Goal: Check status: Check status

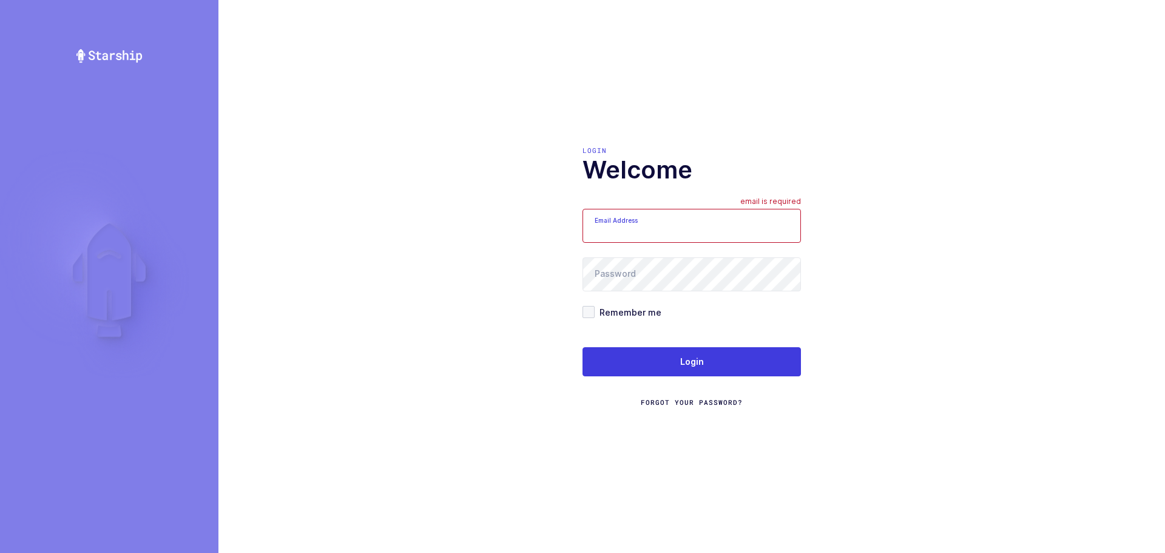
drag, startPoint x: 615, startPoint y: 224, endPoint x: 623, endPoint y: 238, distance: 15.5
click at [614, 226] on input "Email Address" at bounding box center [691, 226] width 218 height 34
type input "mundo@janustrade.com"
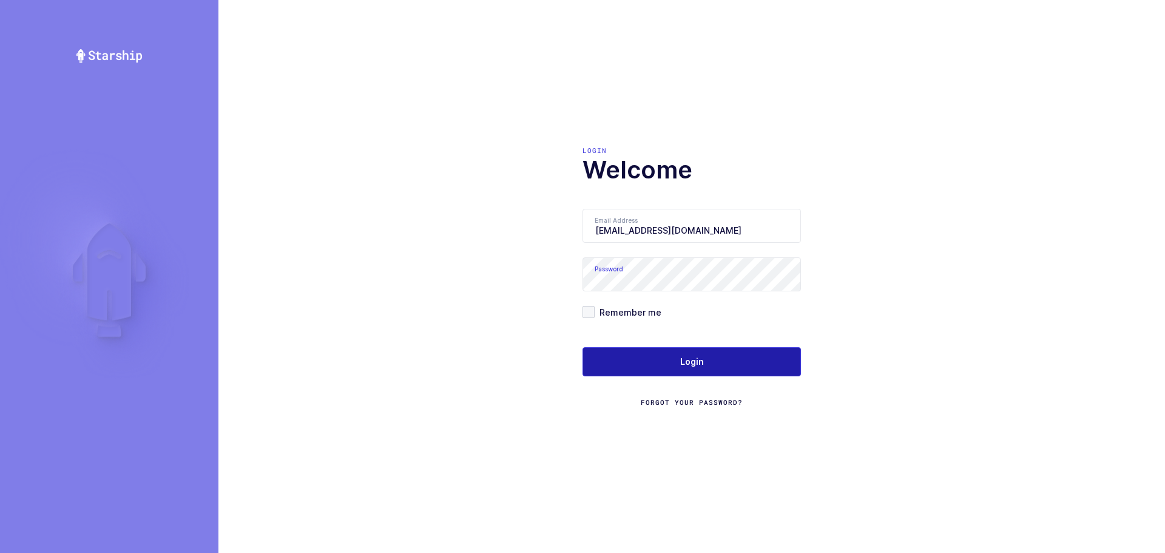
click at [731, 358] on button "Login" at bounding box center [691, 361] width 218 height 29
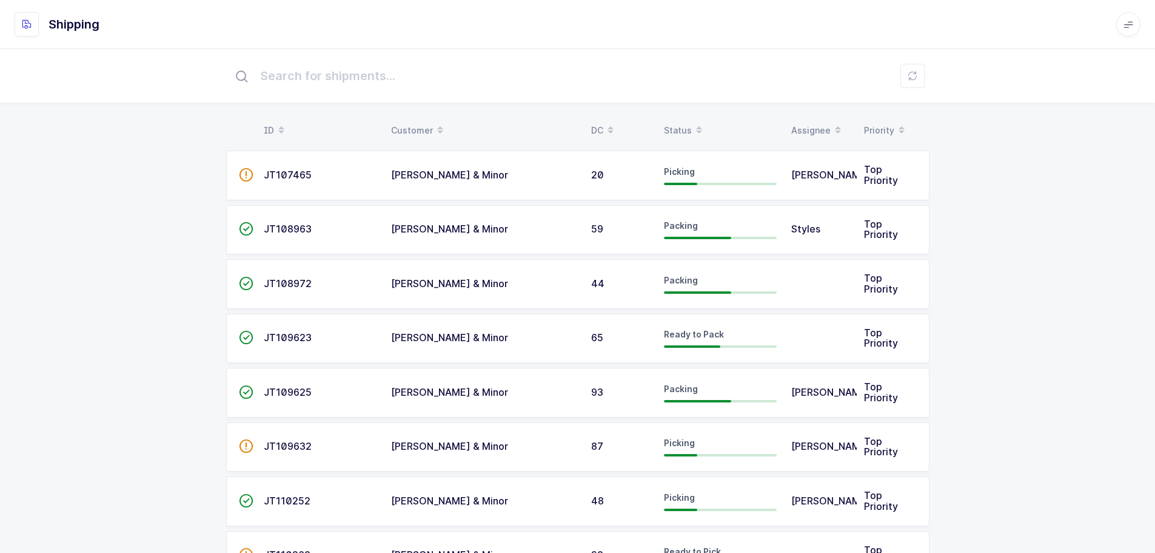
click at [682, 117] on table "ID Customer DC Status Assignee Priority" at bounding box center [578, 130] width 704 height 30
click at [678, 123] on div "Status" at bounding box center [720, 130] width 113 height 21
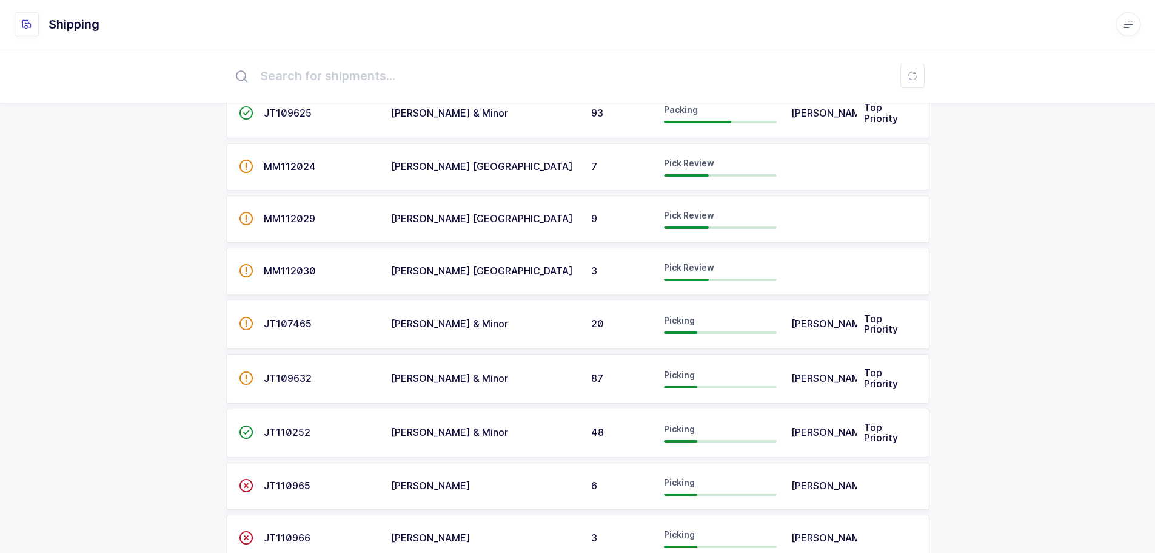
scroll to position [182, 0]
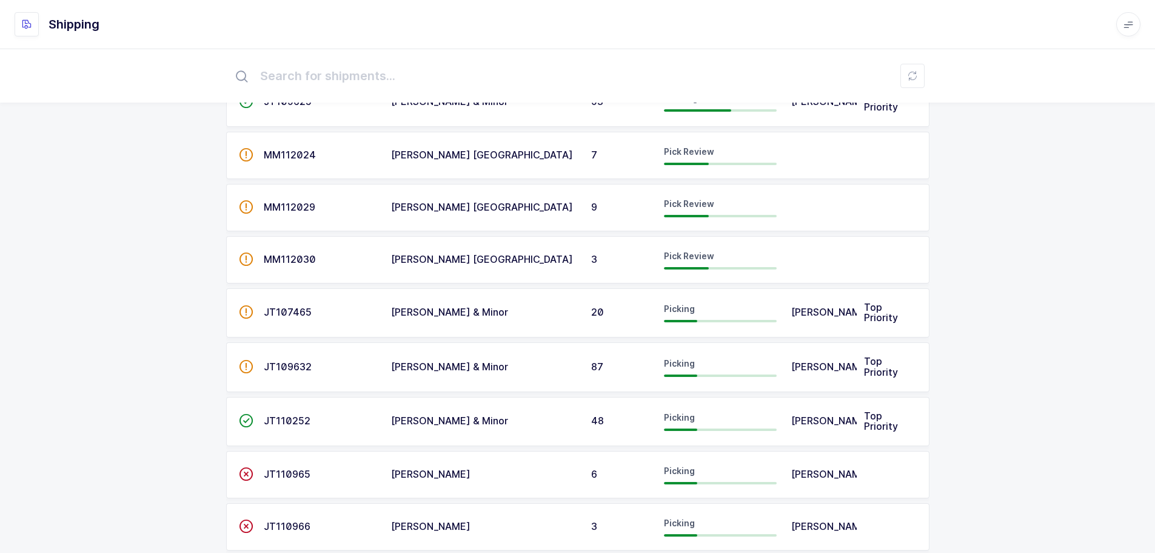
click at [303, 157] on span "MM112024" at bounding box center [290, 155] width 52 height 12
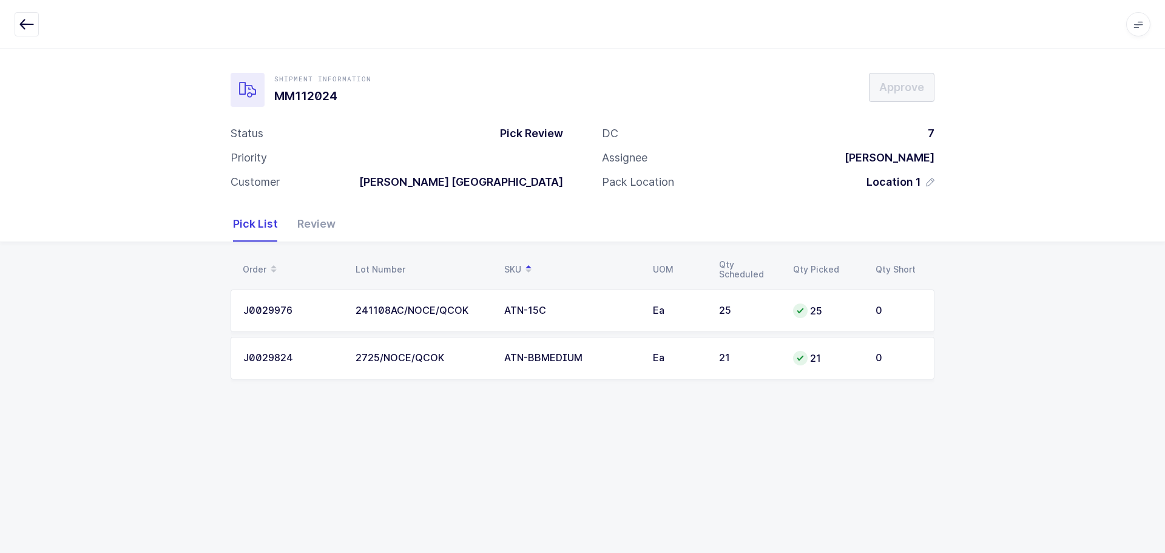
click at [29, 22] on icon "button" at bounding box center [26, 24] width 15 height 15
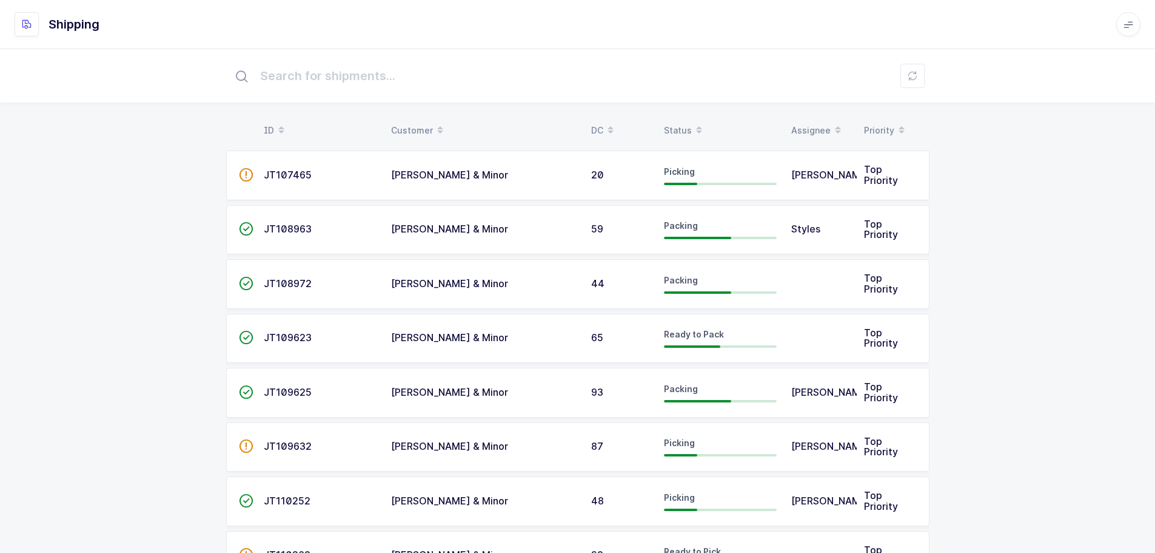
click at [671, 131] on div "Status" at bounding box center [720, 130] width 113 height 21
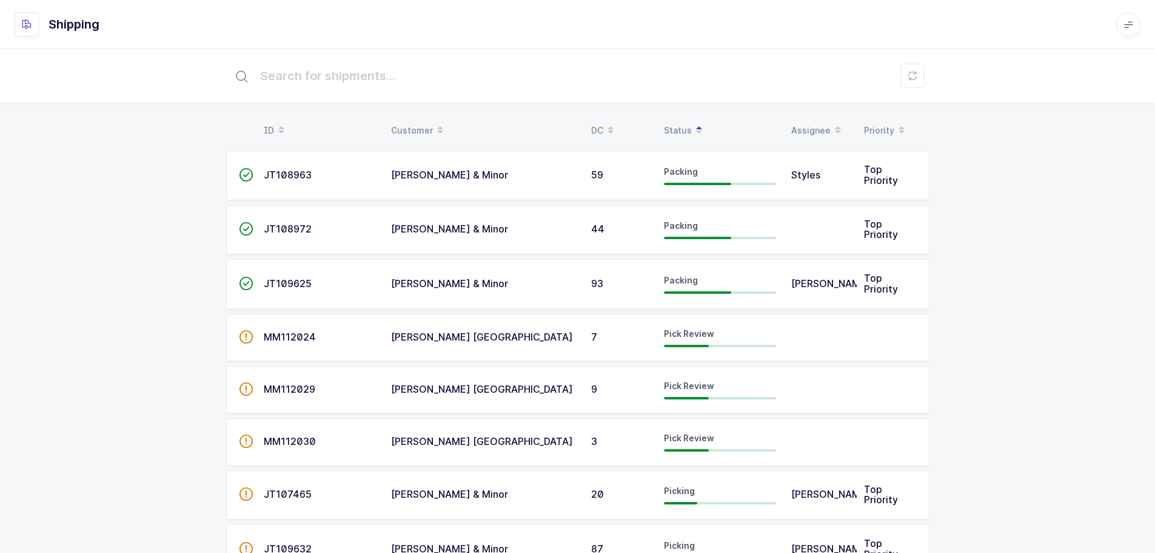
click at [293, 390] on span "MM112029" at bounding box center [290, 389] width 52 height 12
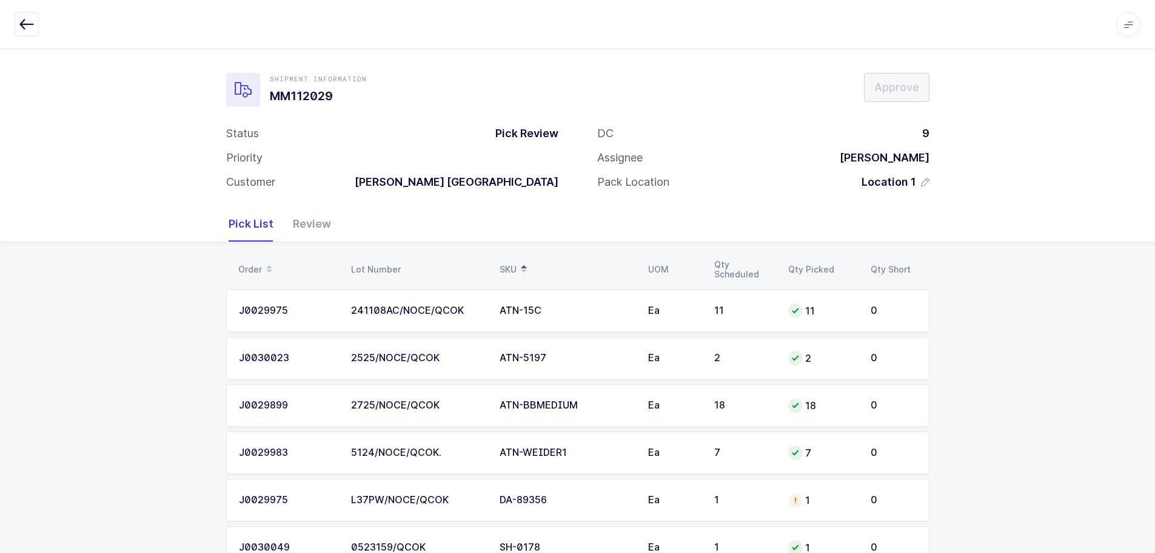
click at [27, 22] on icon "button" at bounding box center [26, 24] width 15 height 15
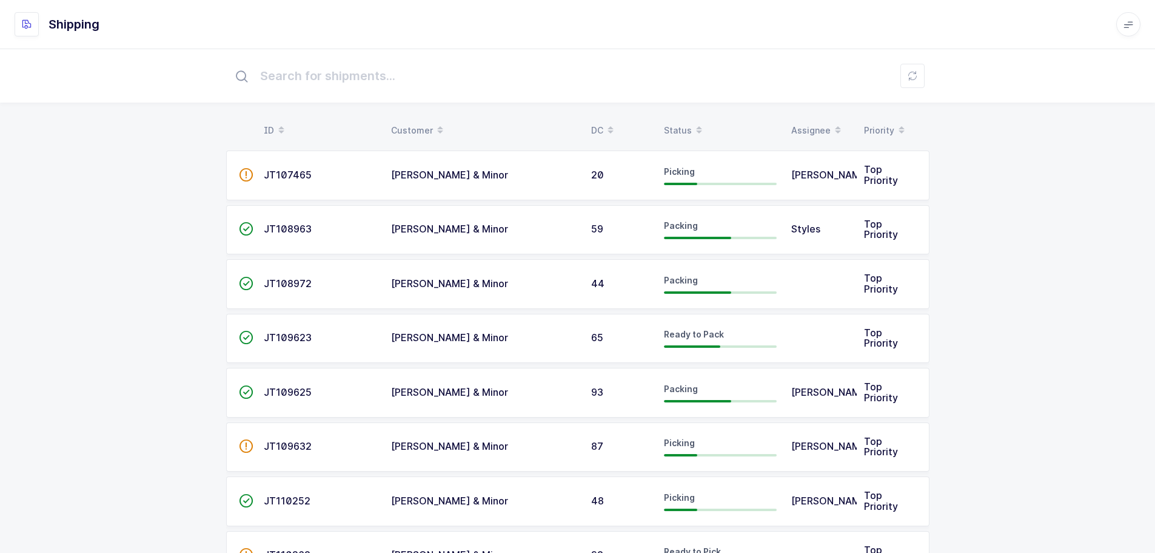
click at [689, 129] on div "Status" at bounding box center [720, 130] width 113 height 21
click at [692, 130] on span at bounding box center [699, 130] width 15 height 21
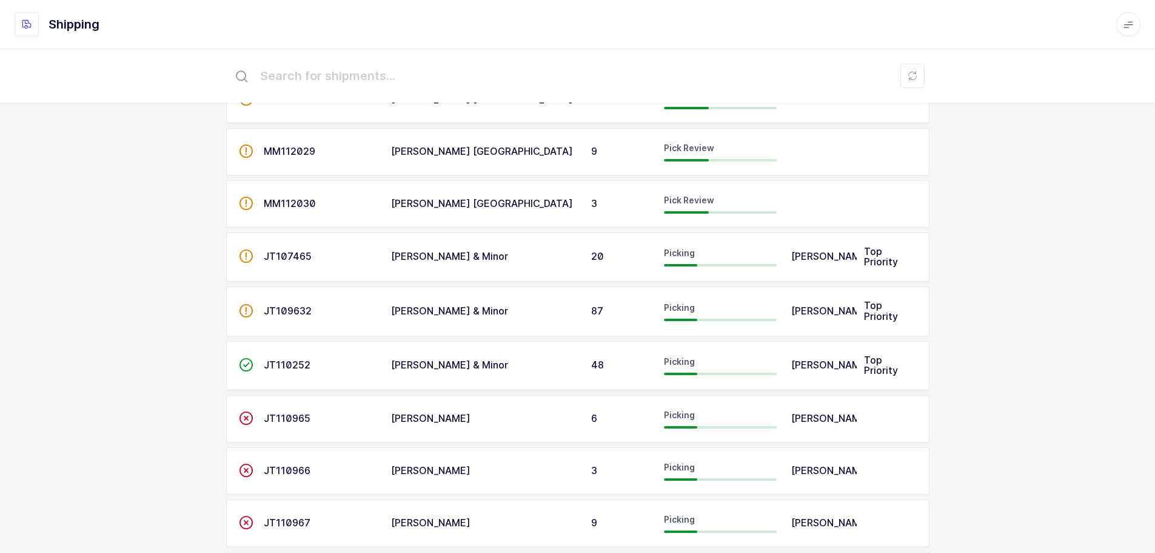
scroll to position [243, 0]
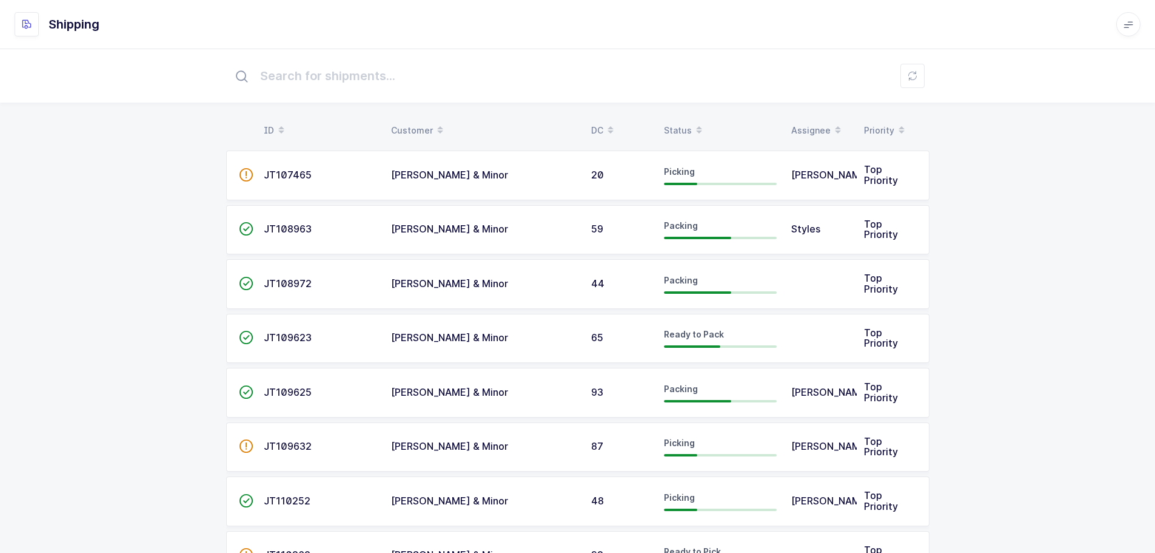
click at [676, 123] on div "Status" at bounding box center [720, 130] width 113 height 21
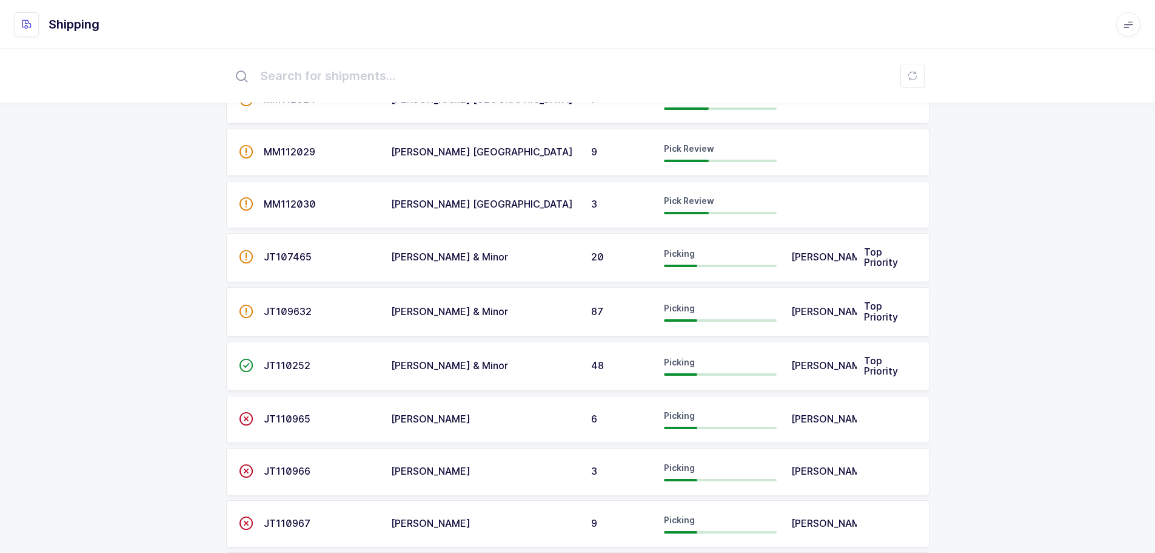
scroll to position [243, 0]
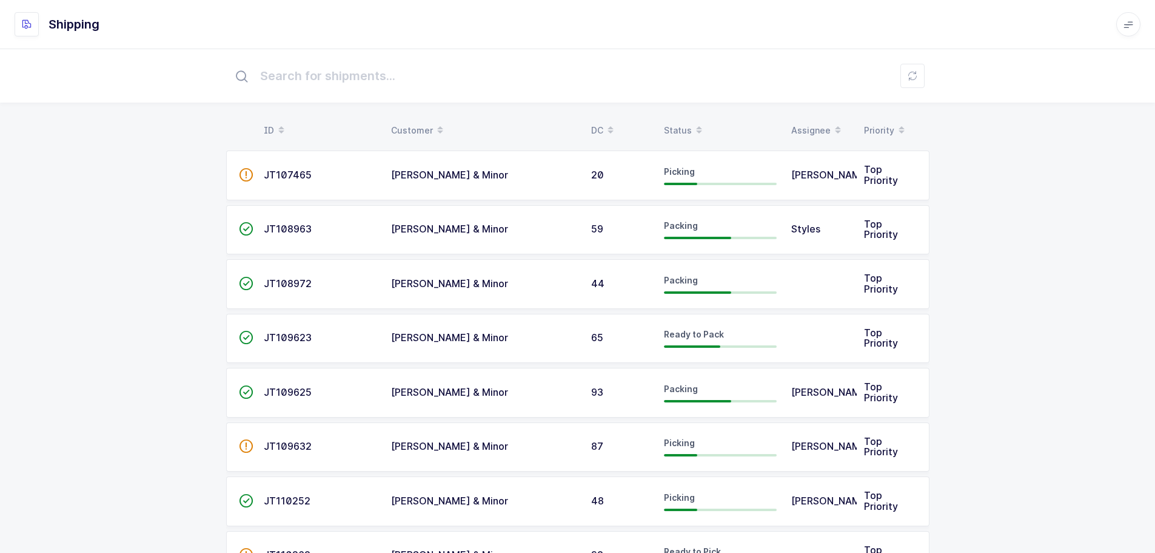
click at [684, 121] on div "Status" at bounding box center [720, 130] width 113 height 21
click at [692, 123] on span at bounding box center [699, 130] width 15 height 21
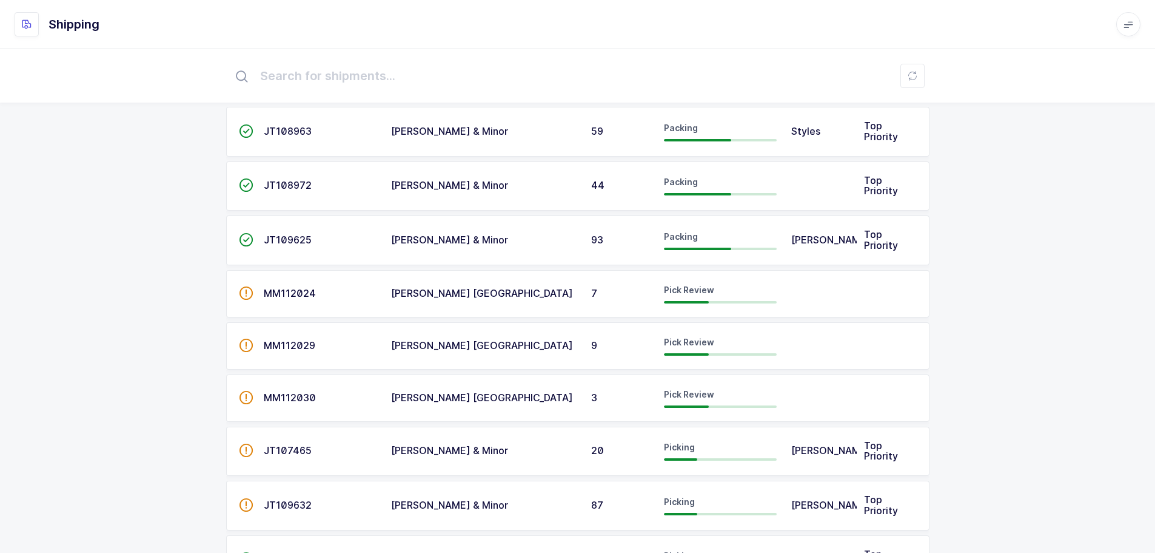
scroll to position [61, 0]
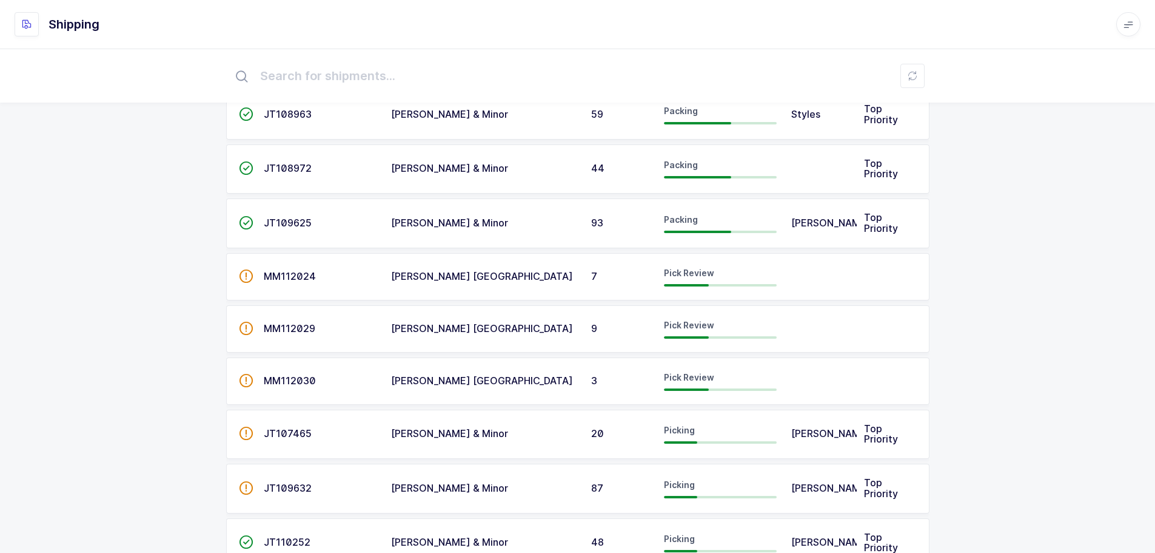
drag, startPoint x: 524, startPoint y: 283, endPoint x: 580, endPoint y: 294, distance: 57.5
click at [524, 283] on td "[PERSON_NAME] [GEOGRAPHIC_DATA]" at bounding box center [484, 276] width 200 height 47
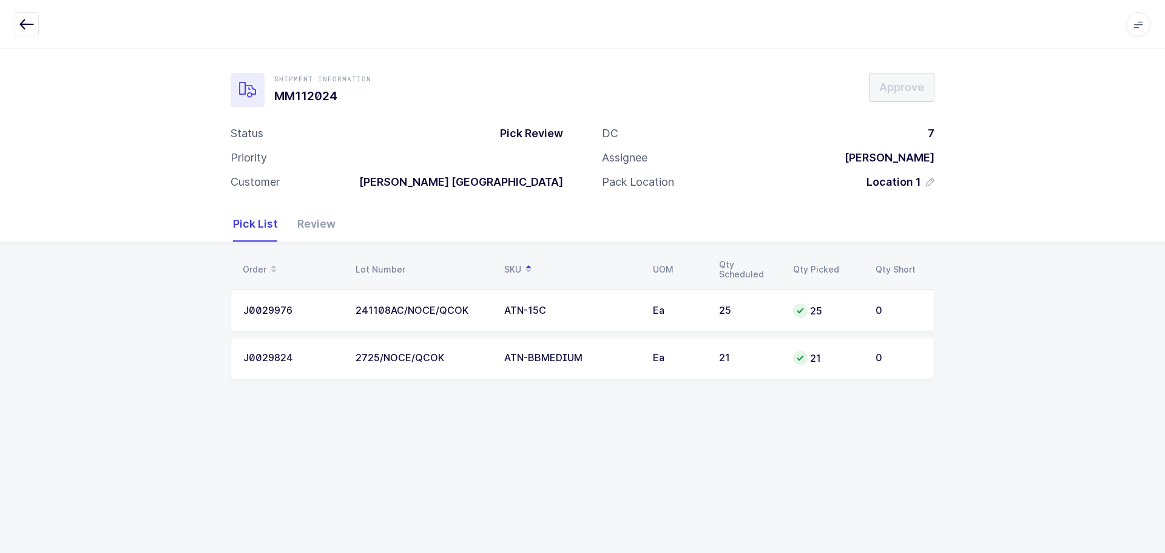
click at [25, 22] on icon "button" at bounding box center [26, 24] width 15 height 15
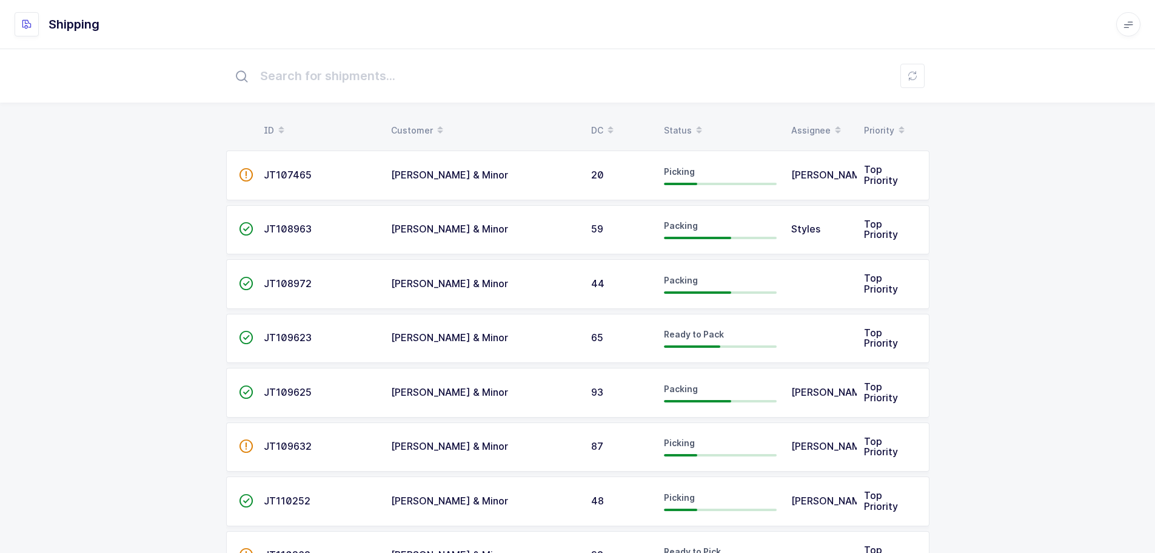
click at [683, 129] on div "Status" at bounding box center [720, 130] width 113 height 21
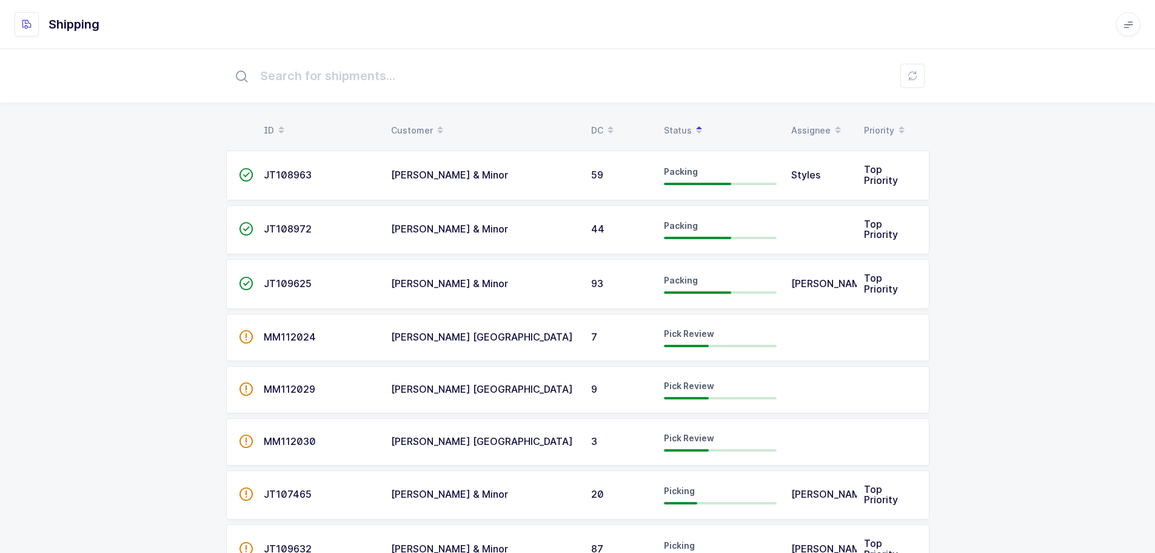
drag, startPoint x: 295, startPoint y: 400, endPoint x: 320, endPoint y: 411, distance: 26.9
click at [295, 402] on td "MM112029" at bounding box center [320, 389] width 127 height 47
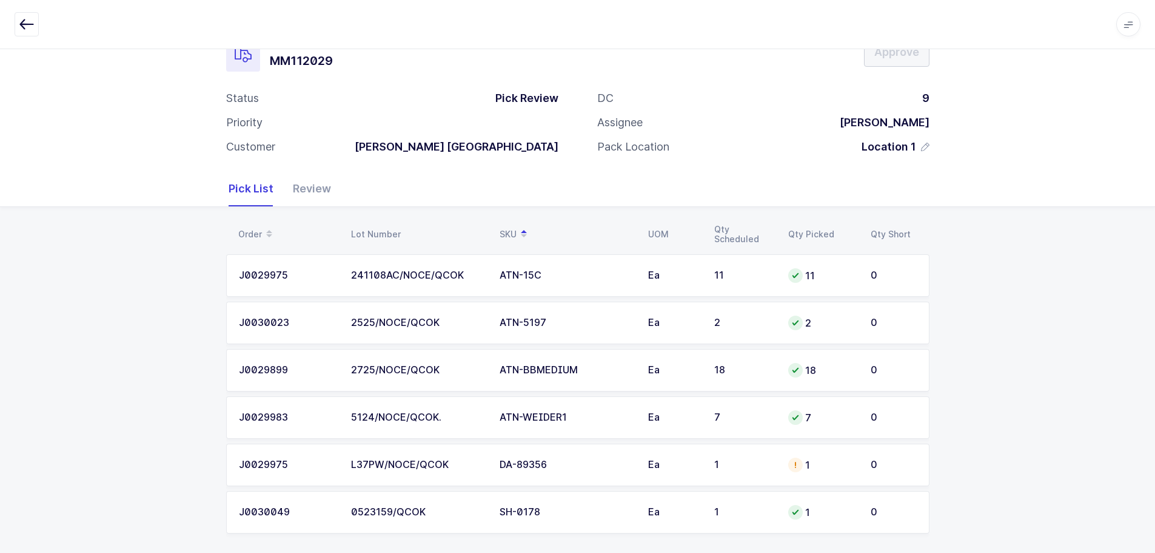
scroll to position [45, 0]
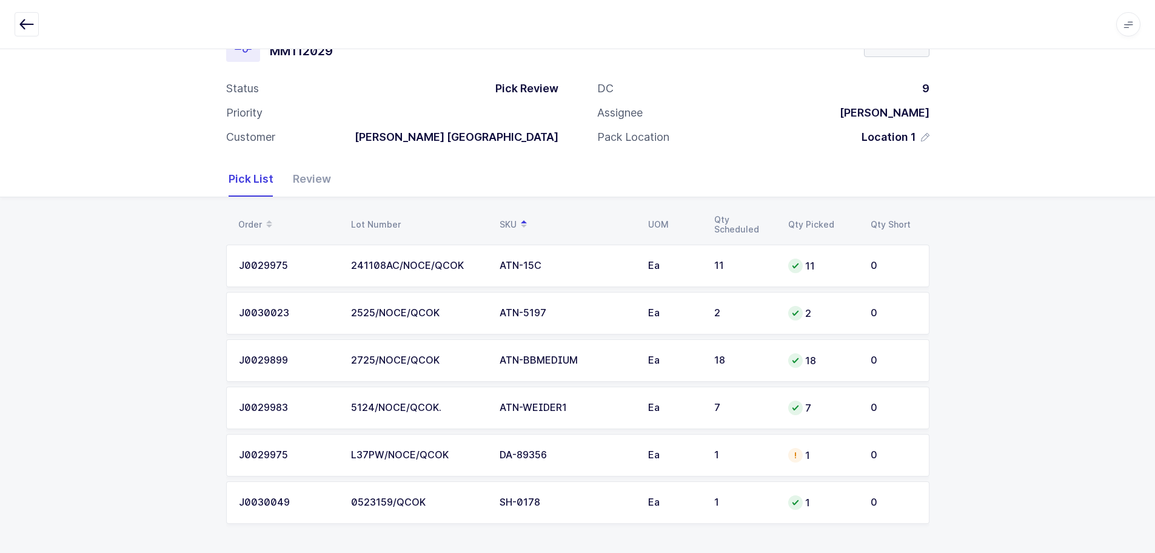
click at [27, 23] on icon "button" at bounding box center [26, 24] width 15 height 15
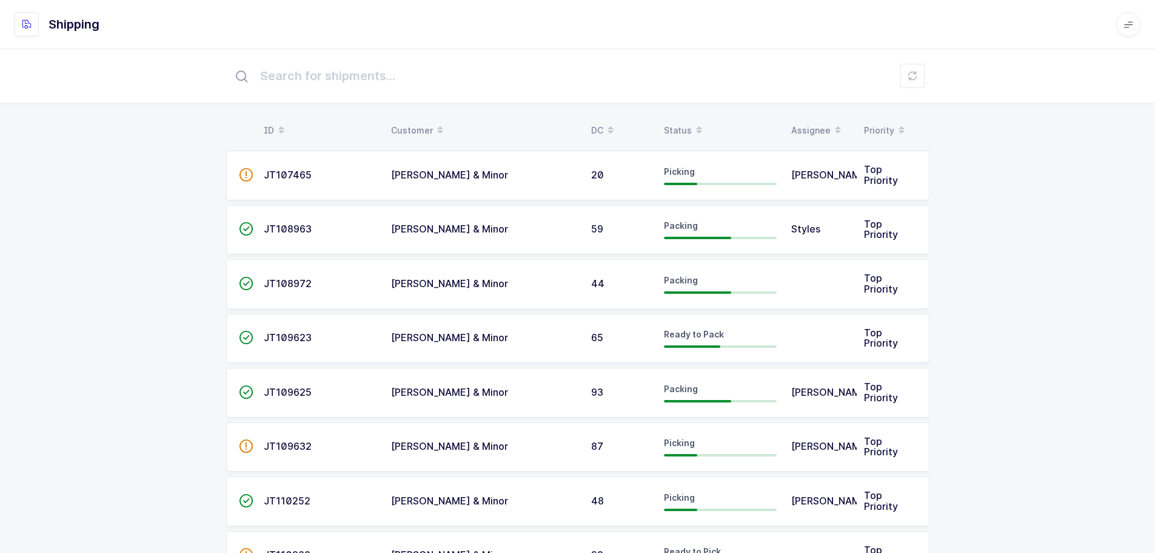
click at [687, 123] on div "Status" at bounding box center [720, 130] width 113 height 21
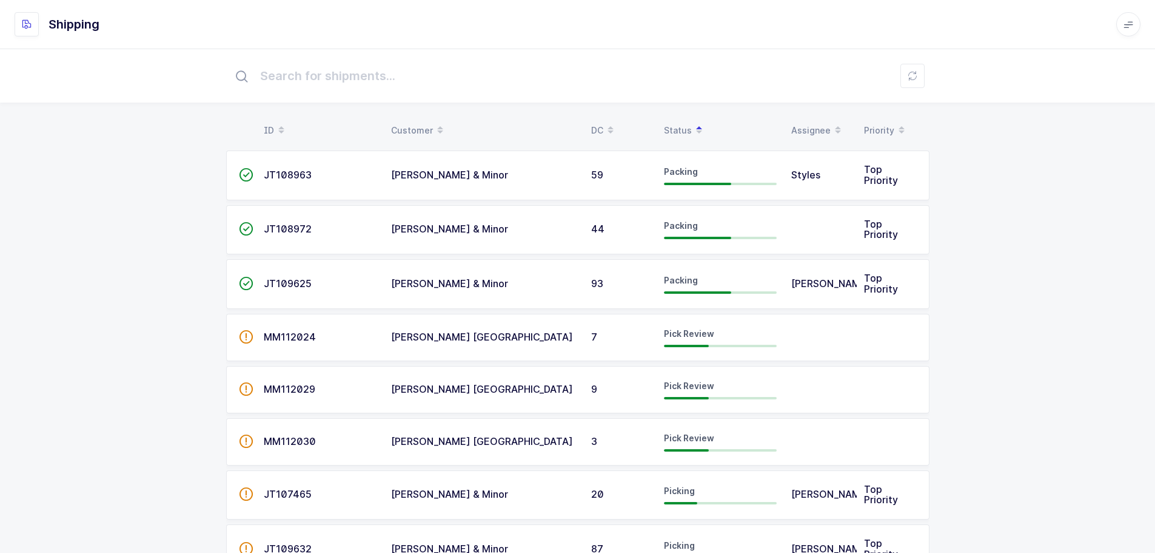
click at [667, 120] on div "Status" at bounding box center [720, 130] width 113 height 21
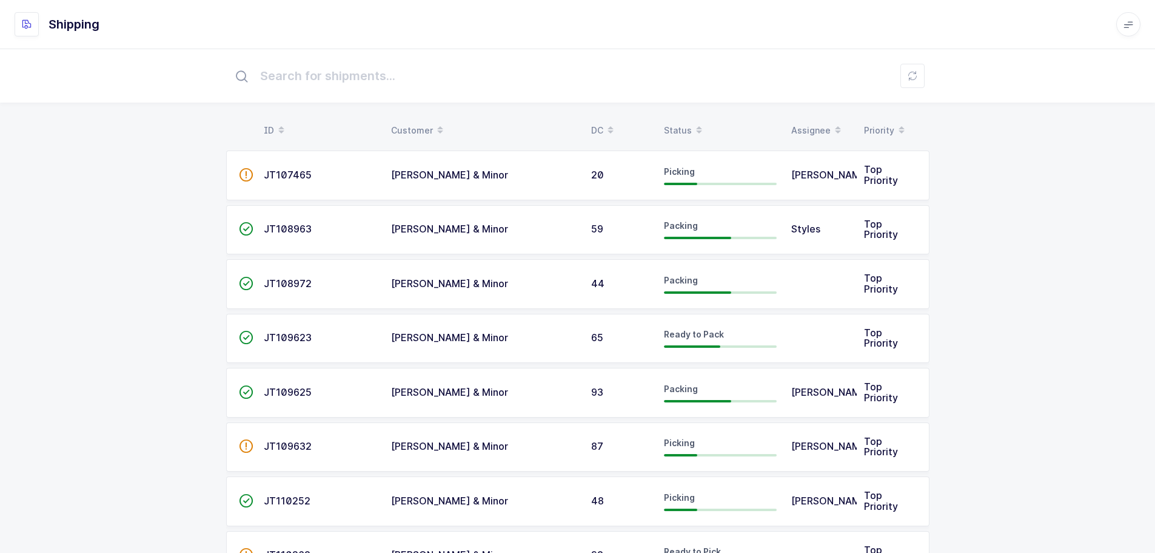
click at [663, 125] on th "Status" at bounding box center [720, 130] width 127 height 21
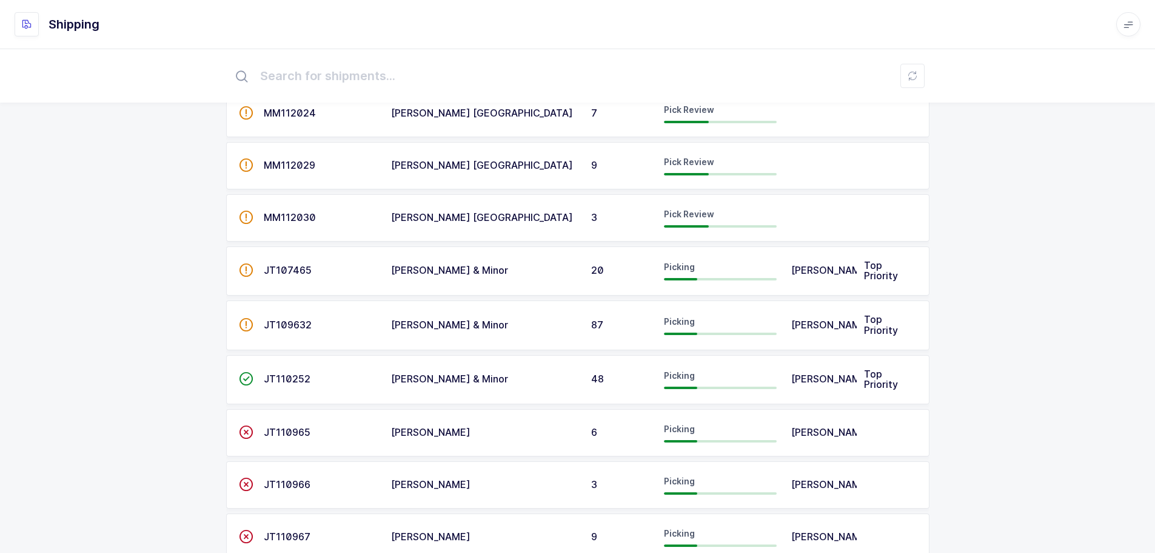
scroll to position [243, 0]
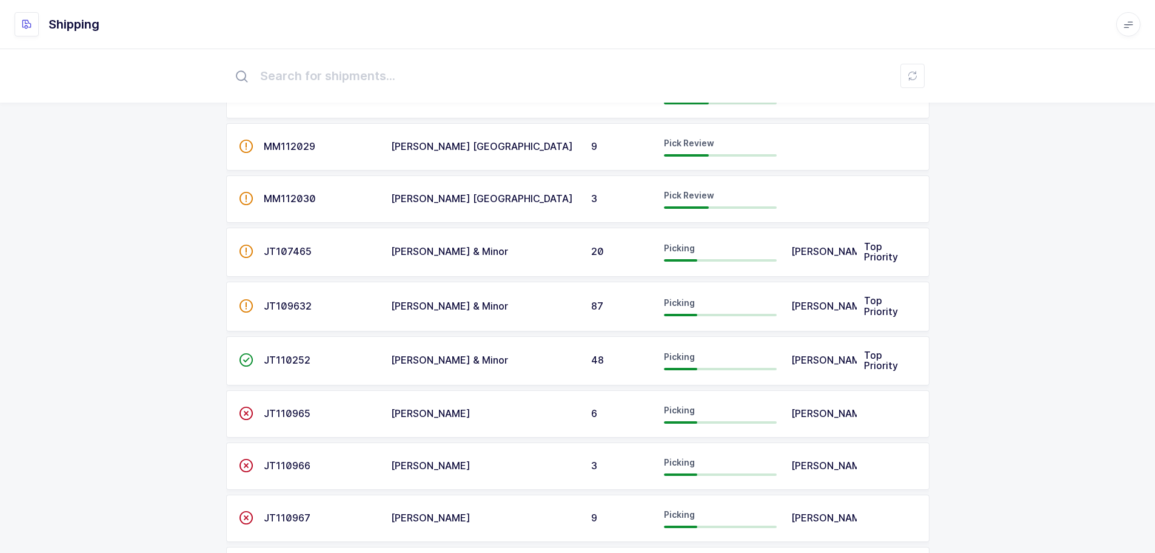
click at [273, 408] on span "JT110965" at bounding box center [287, 413] width 47 height 12
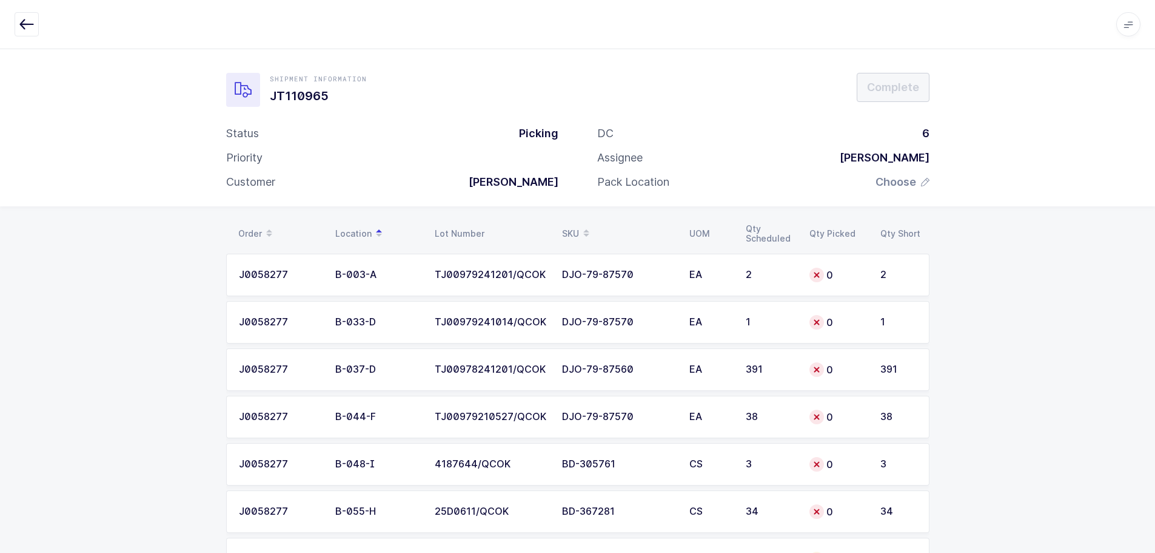
click at [27, 22] on icon "button" at bounding box center [26, 24] width 15 height 15
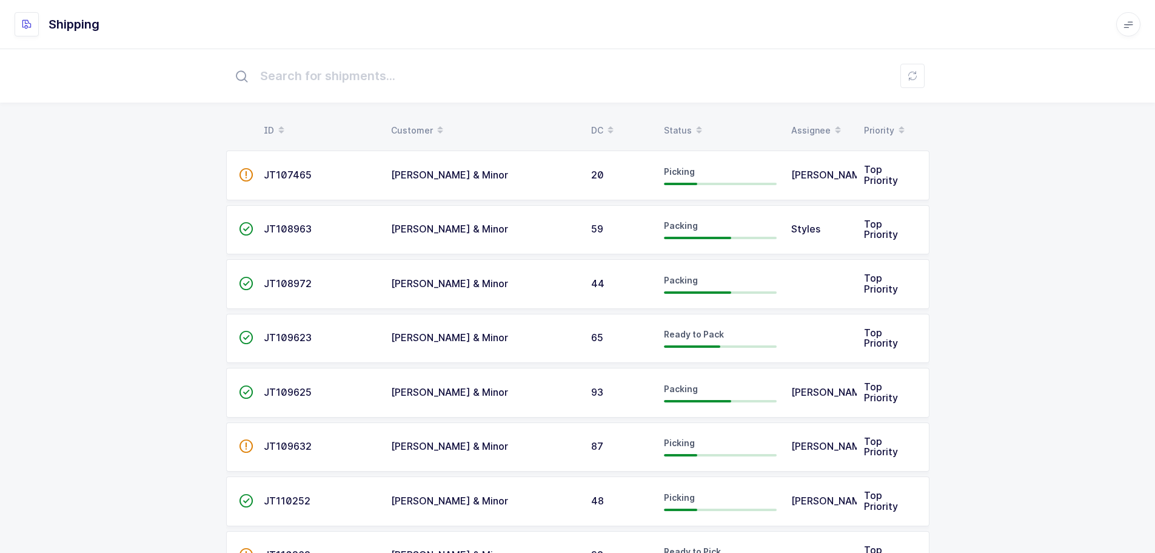
click at [674, 127] on div "Status" at bounding box center [720, 130] width 113 height 21
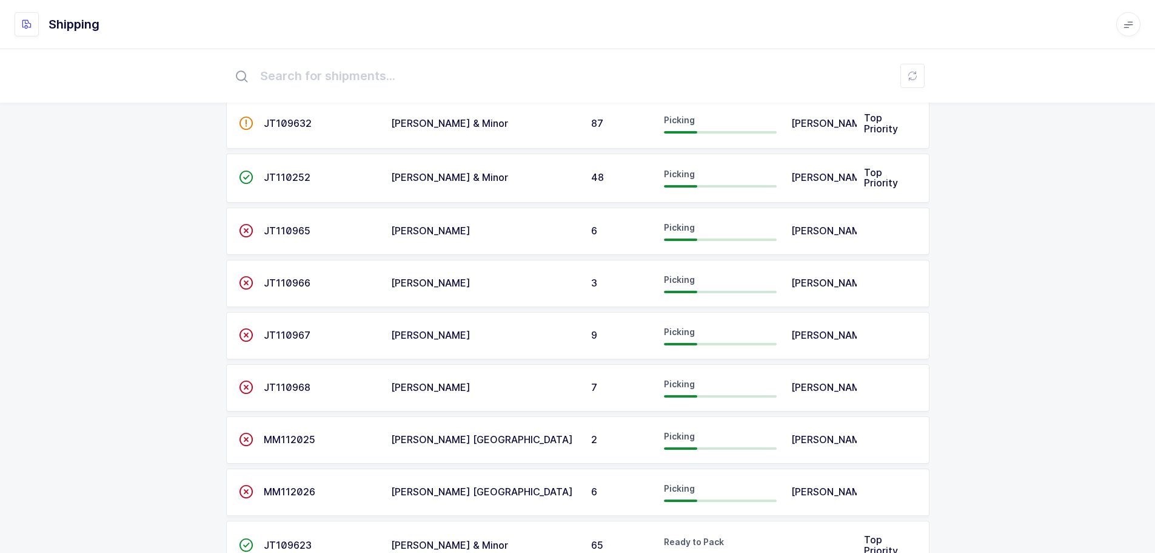
scroll to position [546, 0]
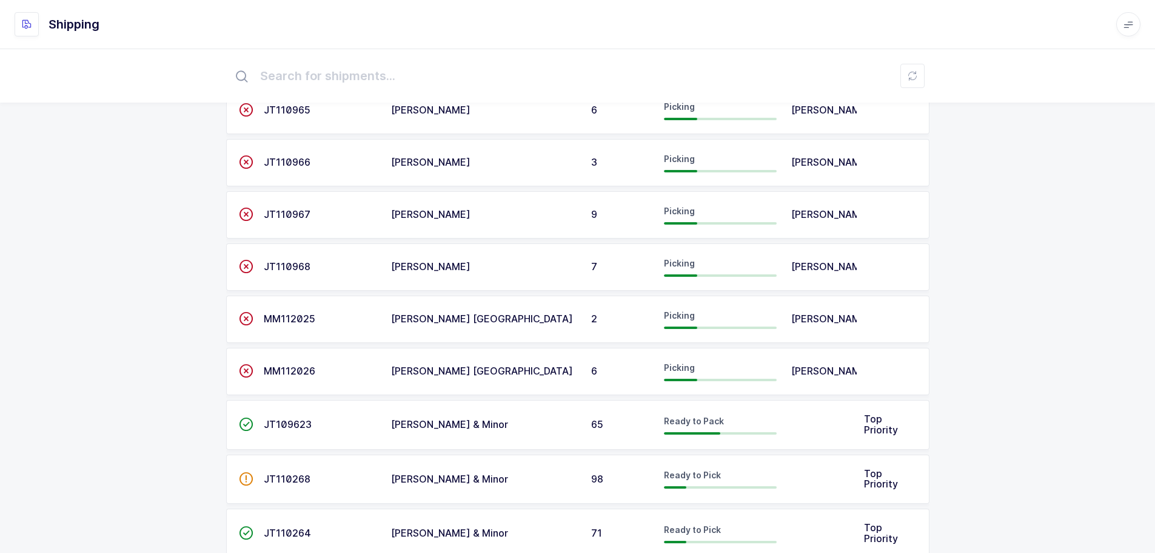
click at [351, 369] on div "MM112026" at bounding box center [320, 371] width 113 height 11
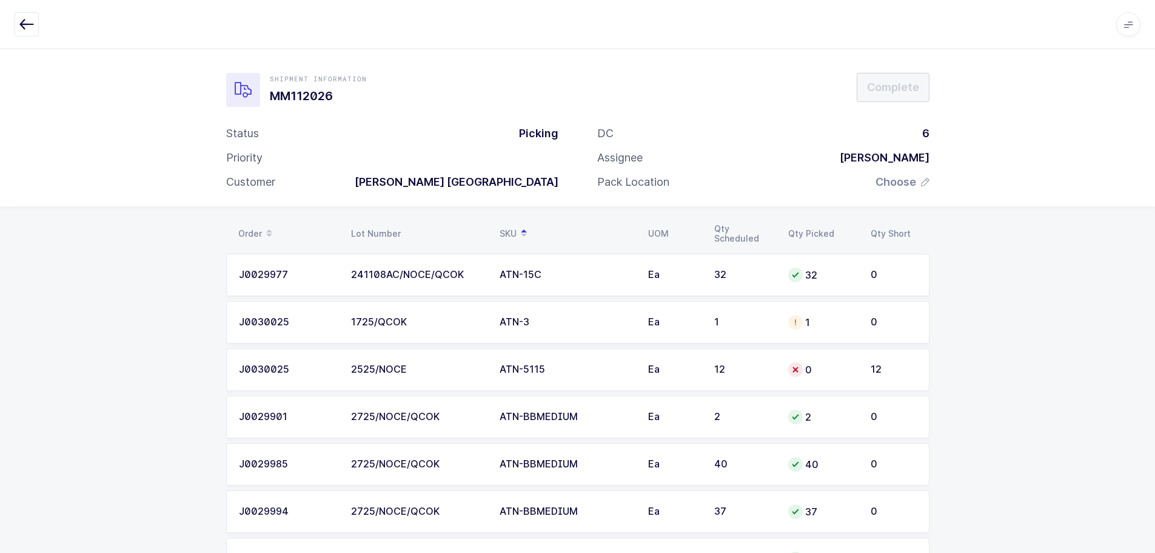
click at [500, 366] on div "ATN-5115" at bounding box center [567, 369] width 134 height 11
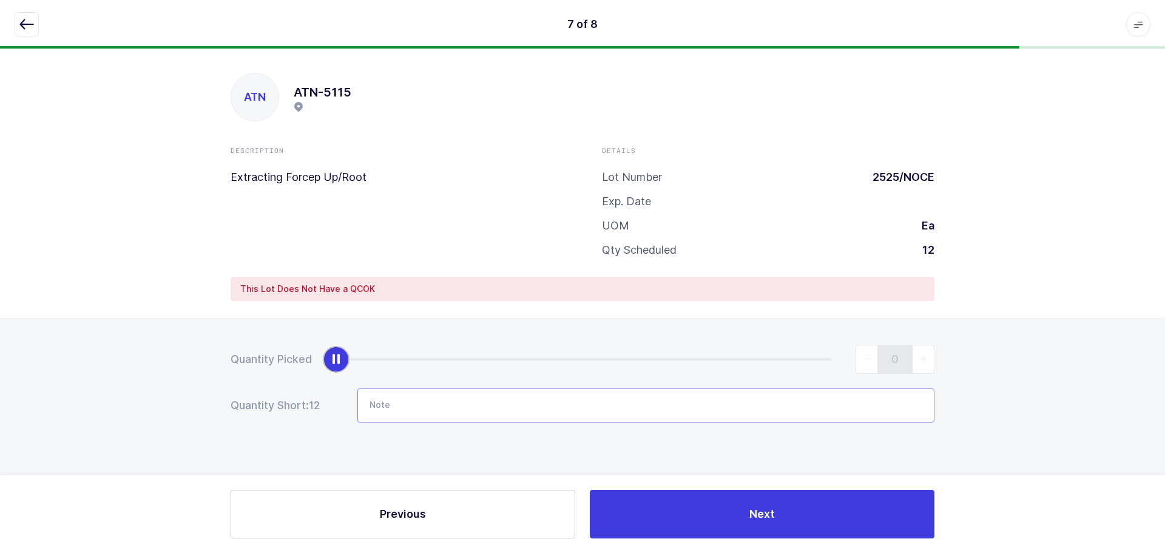
click at [463, 415] on input "Note" at bounding box center [645, 405] width 577 height 34
type input "i"
type input "It passed QC, but it's missing CE"
drag, startPoint x: 23, startPoint y: 29, endPoint x: 75, endPoint y: 55, distance: 58.1
click at [23, 29] on icon "button" at bounding box center [26, 24] width 15 height 15
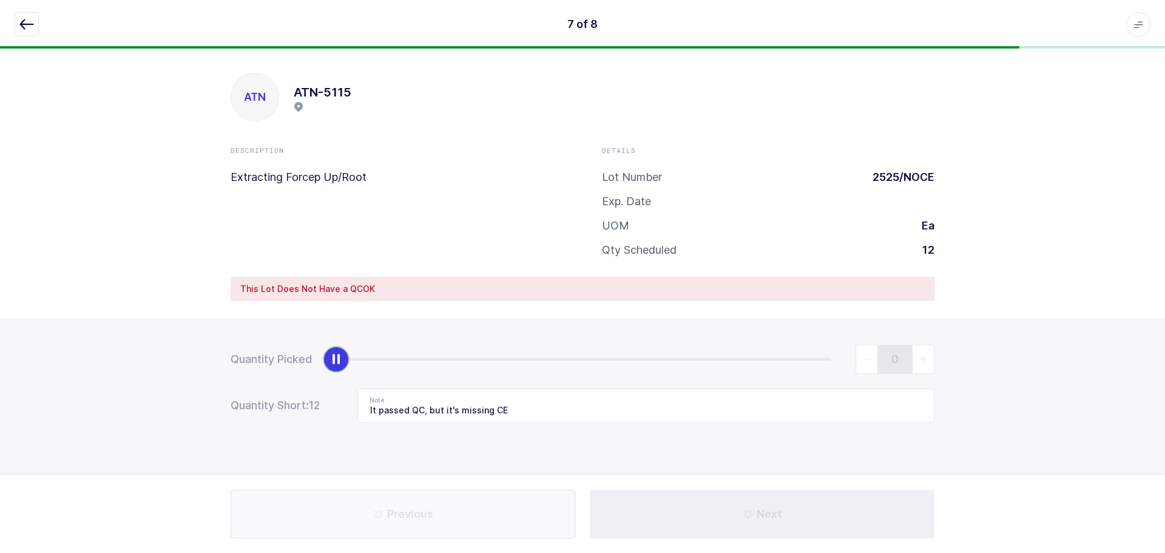
click at [27, 29] on icon "button" at bounding box center [26, 24] width 15 height 15
drag, startPoint x: 21, startPoint y: 15, endPoint x: 32, endPoint y: 15, distance: 11.5
click at [21, 14] on button "button" at bounding box center [27, 24] width 24 height 24
